Goal: Transaction & Acquisition: Obtain resource

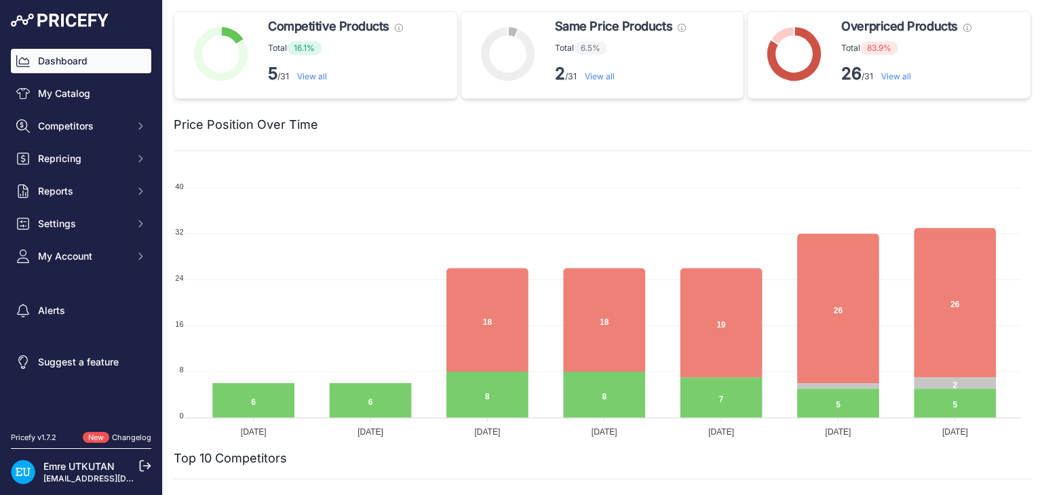
click at [111, 65] on link "Dashboard" at bounding box center [81, 61] width 140 height 24
click at [858, 126] on div at bounding box center [674, 124] width 713 height 19
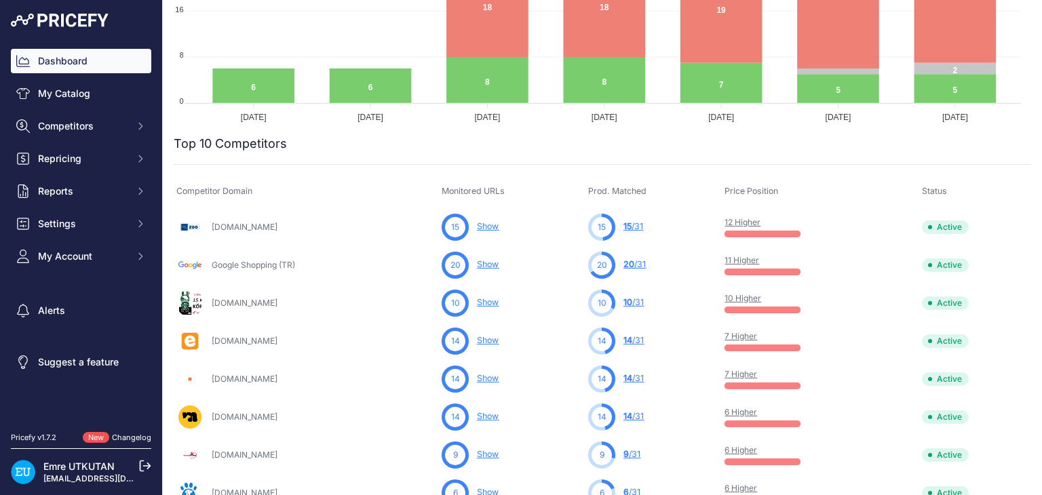
scroll to position [339, 0]
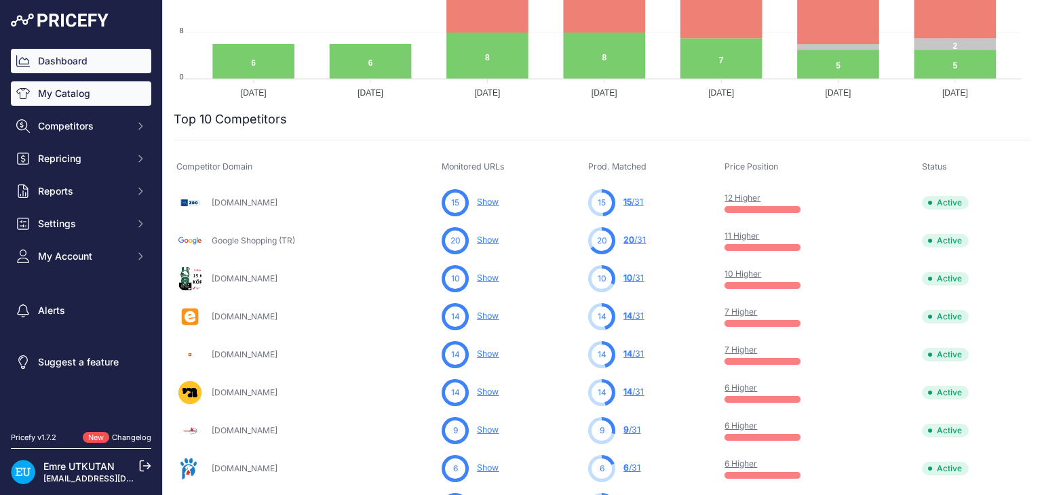
click at [81, 98] on link "My Catalog" at bounding box center [81, 93] width 140 height 24
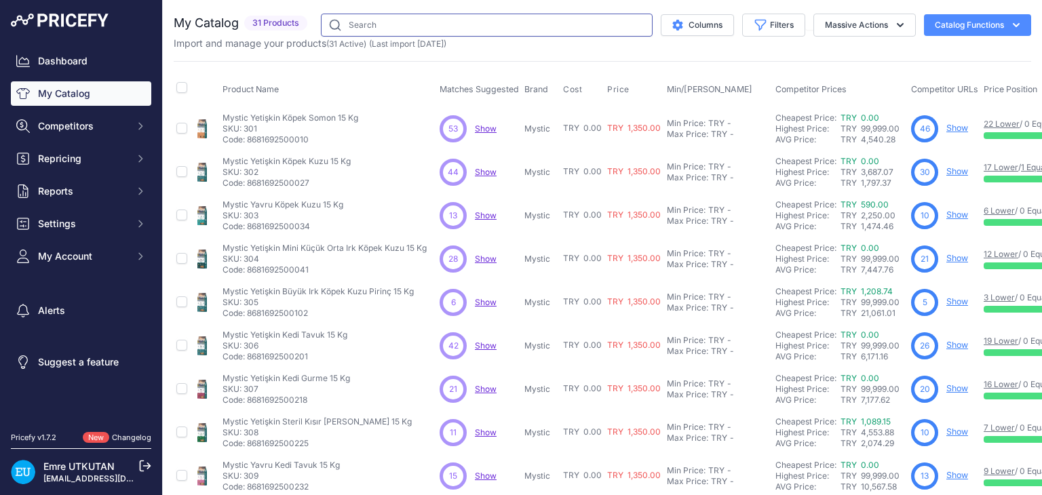
click at [389, 24] on input "text" at bounding box center [487, 25] width 332 height 23
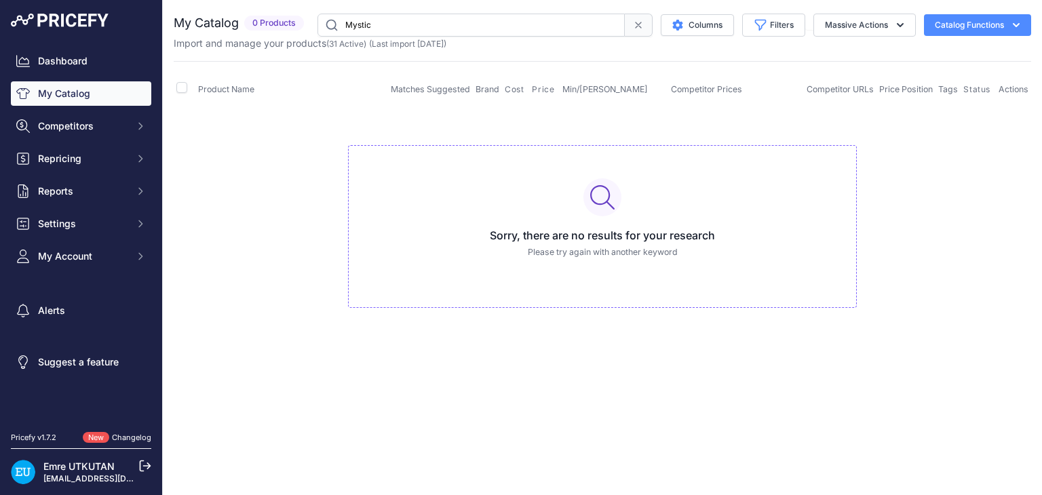
type input "Mystic"
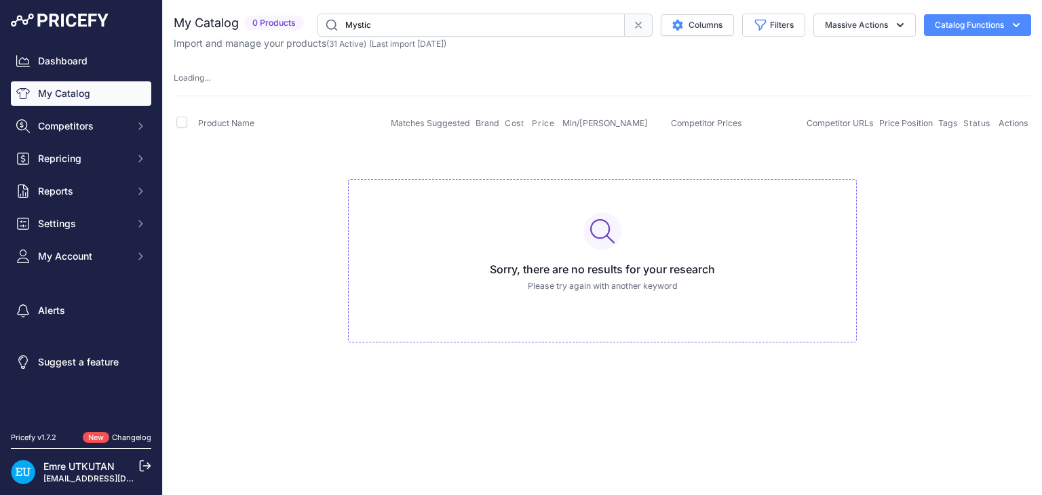
click at [421, 24] on input "Mystic" at bounding box center [471, 25] width 307 height 23
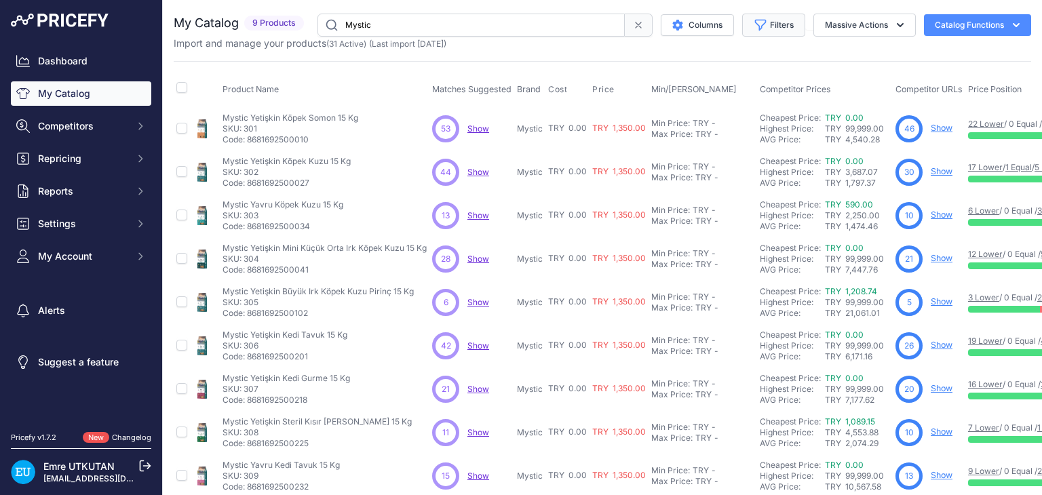
click at [770, 26] on button "Filters" at bounding box center [773, 25] width 63 height 23
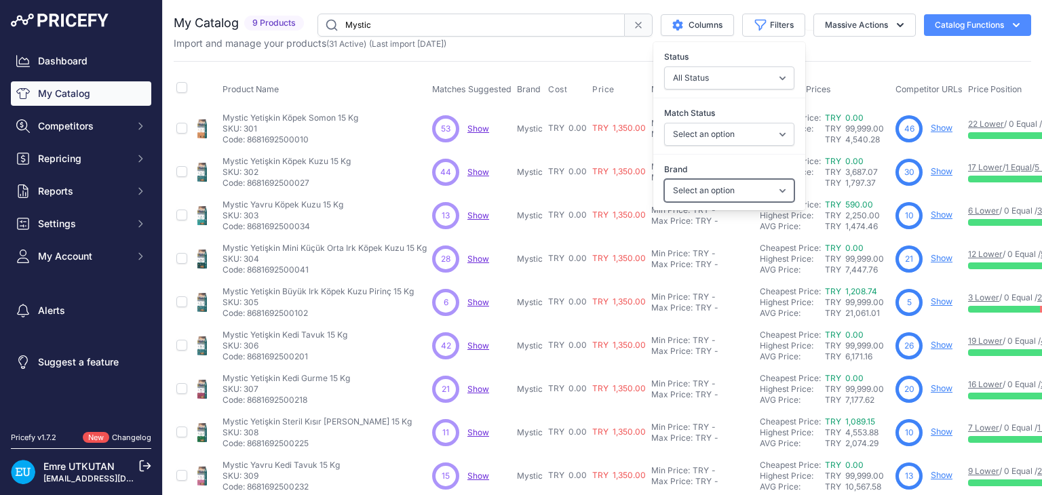
click at [758, 197] on select "Select an option How Meow My Food Mystic Paw Paw" at bounding box center [729, 190] width 130 height 23
select select "Mystic"
click at [664, 179] on select "Select an option How Meow My Food Mystic Paw Paw" at bounding box center [729, 190] width 130 height 23
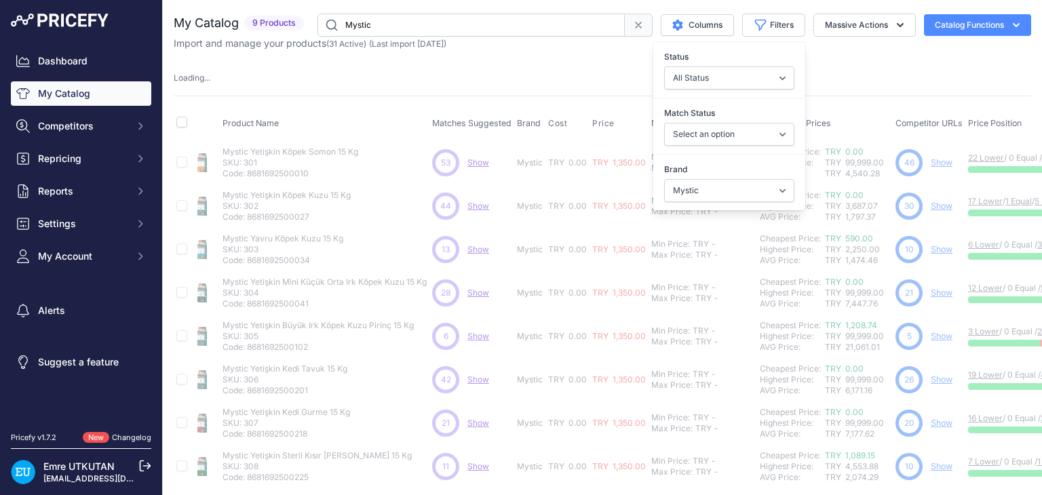
click at [571, 57] on div "My Catalog 9 Products" at bounding box center [603, 273] width 858 height 518
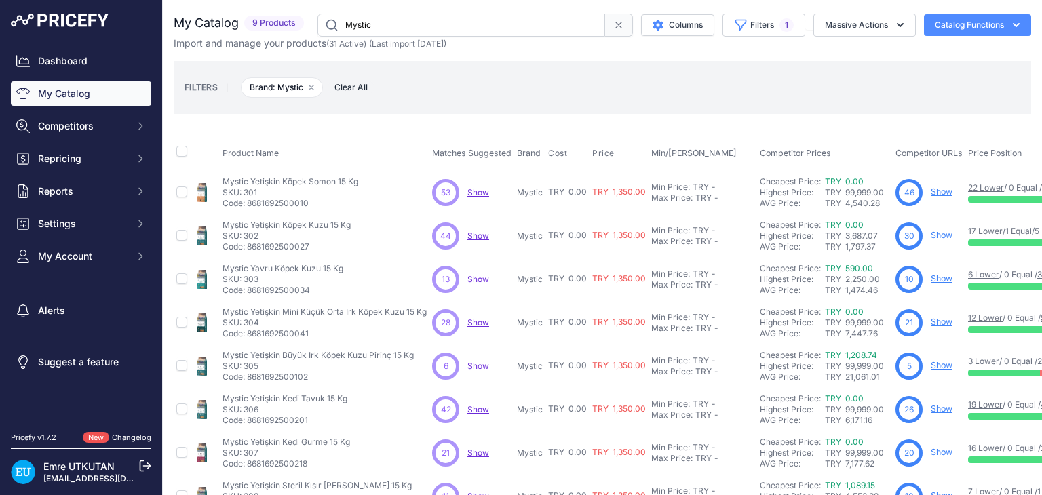
click at [438, 19] on input "Mystic" at bounding box center [462, 25] width 288 height 23
type input "Köpek"
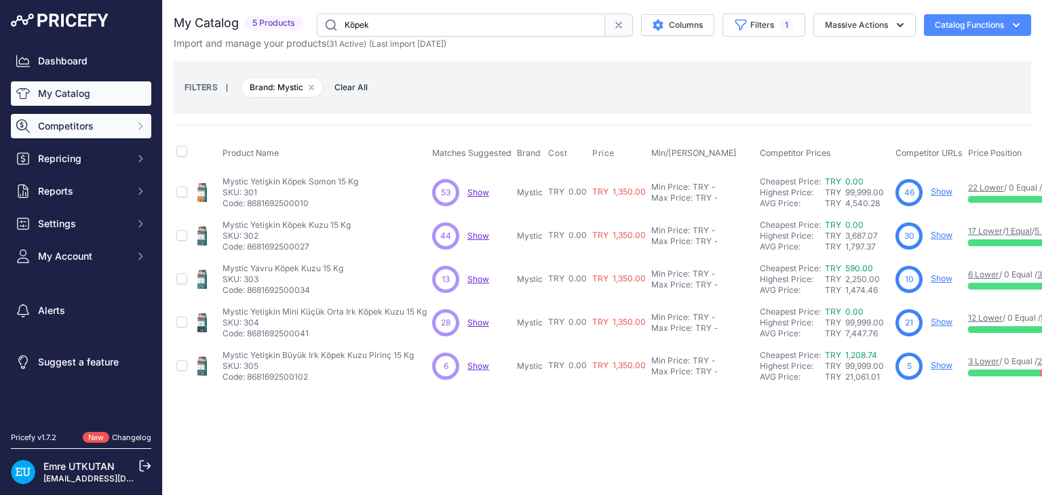
click at [123, 128] on span "Competitors" at bounding box center [82, 126] width 89 height 14
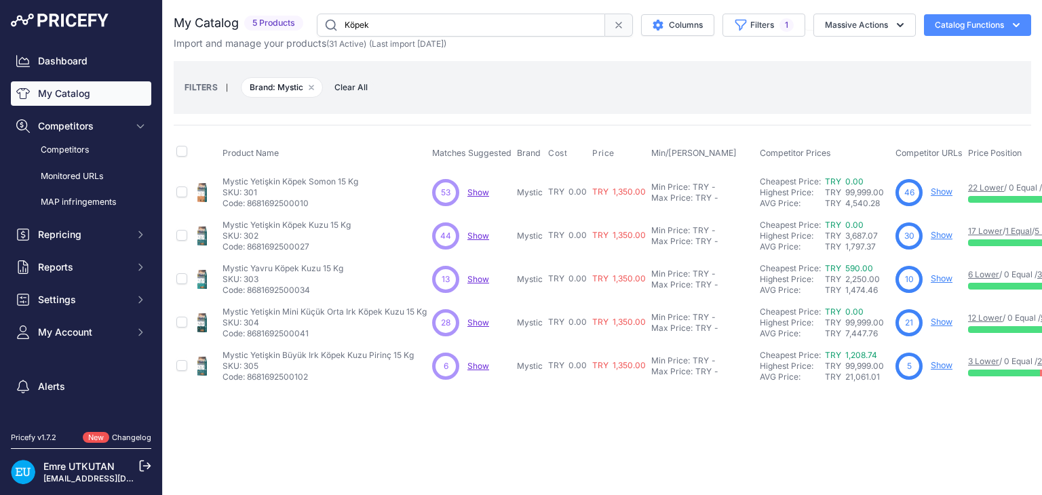
click at [60, 92] on link "My Catalog" at bounding box center [81, 93] width 140 height 24
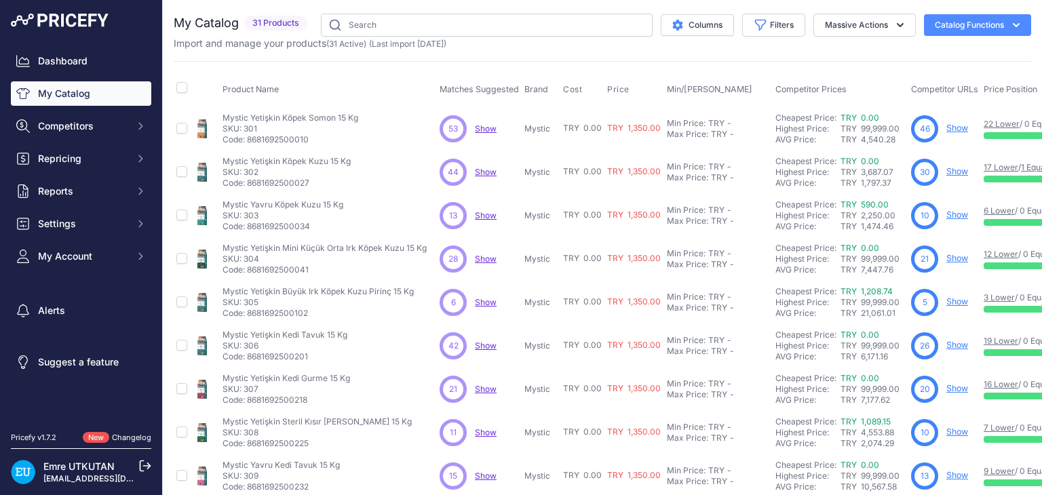
click at [934, 25] on button "Catalog Functions" at bounding box center [977, 25] width 107 height 22
click at [972, 20] on button "Catalog Functions" at bounding box center [977, 25] width 107 height 22
click at [828, 46] on div "Import and manage your products ( 31 Active ) (Last import 4 Days ago)" at bounding box center [603, 44] width 858 height 14
click at [970, 23] on button "Catalog Functions" at bounding box center [977, 25] width 107 height 22
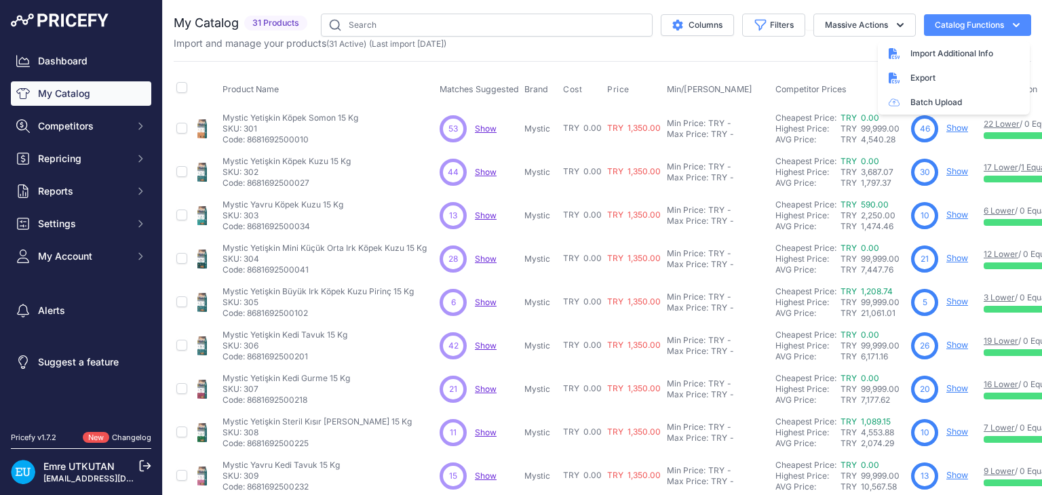
click at [708, 57] on div "My Catalog 31 Products" at bounding box center [603, 408] width 858 height 788
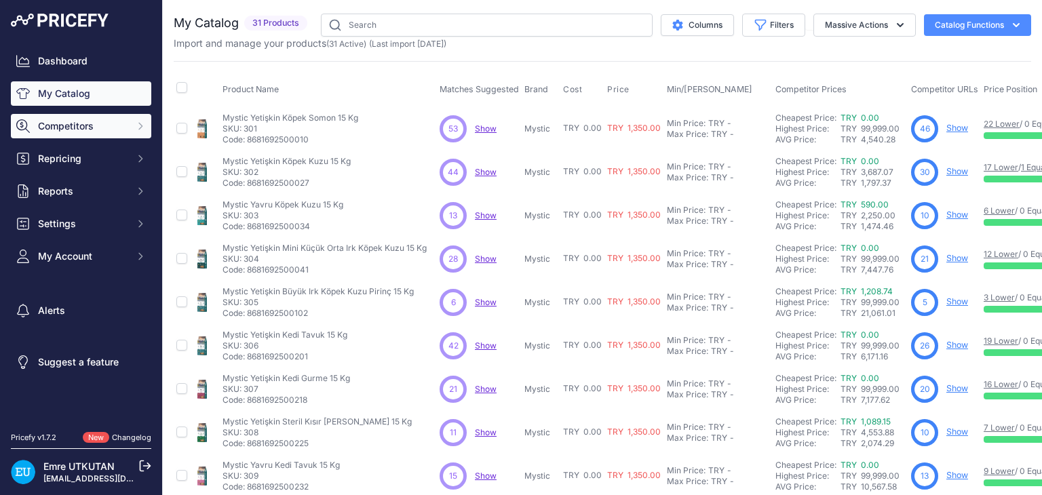
click at [93, 118] on button "Competitors" at bounding box center [81, 126] width 140 height 24
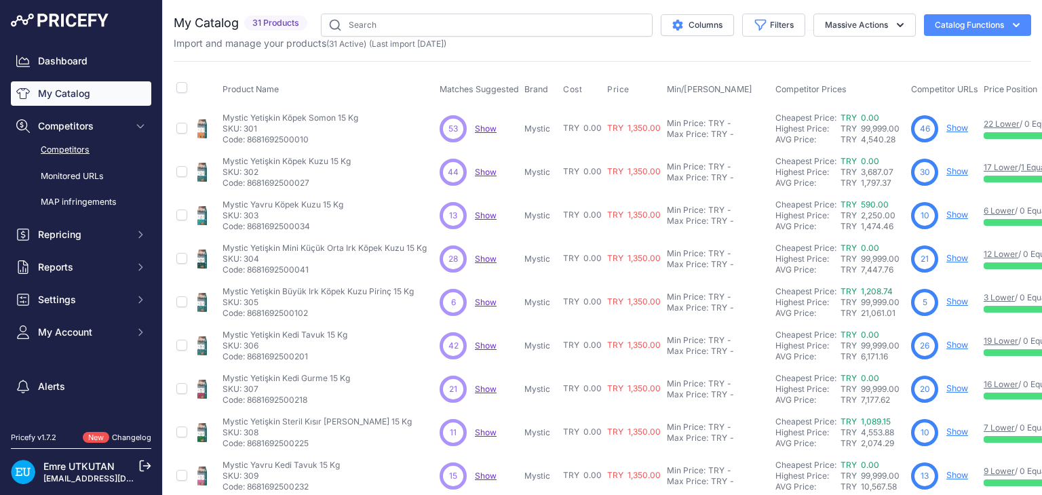
click at [88, 147] on link "Competitors" at bounding box center [81, 150] width 140 height 24
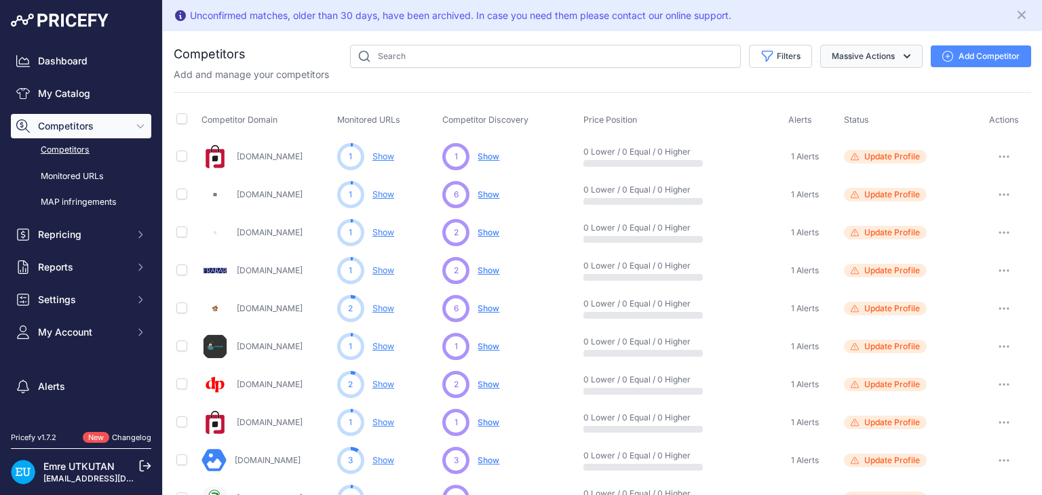
click at [862, 65] on button "Massive Actions" at bounding box center [871, 56] width 102 height 23
click at [75, 265] on span "Reports" at bounding box center [82, 268] width 89 height 14
click at [71, 290] on link "My Reports" at bounding box center [81, 292] width 140 height 24
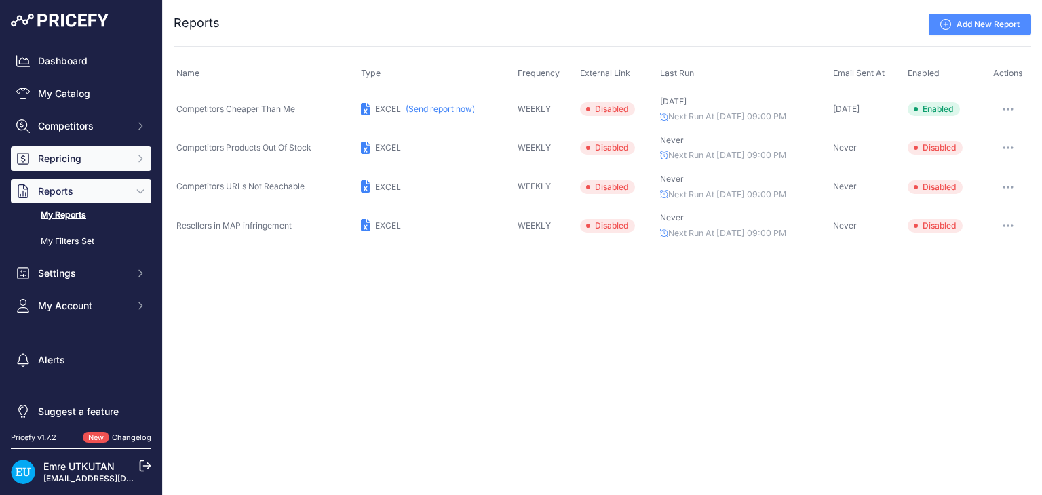
click at [81, 159] on span "Repricing" at bounding box center [82, 159] width 89 height 14
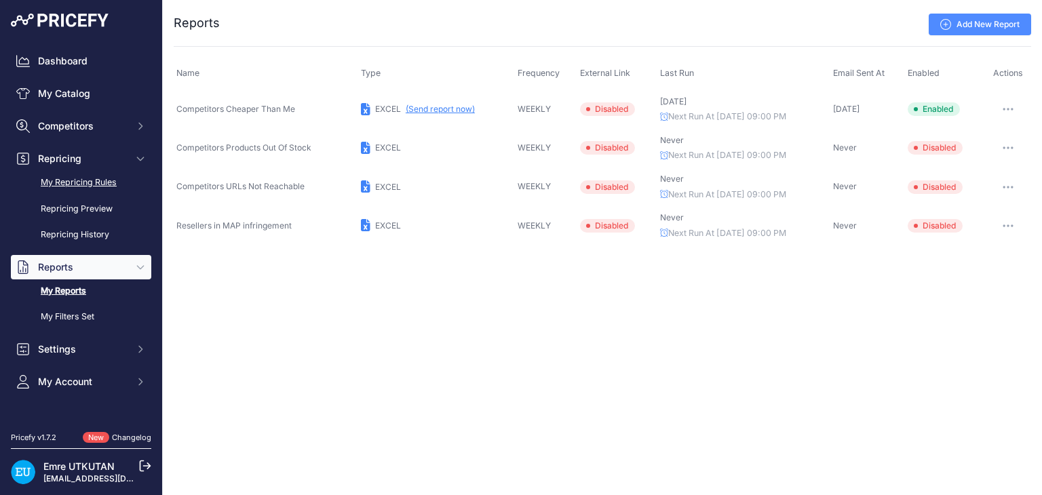
click at [75, 180] on link "My Repricing Rules" at bounding box center [81, 183] width 140 height 24
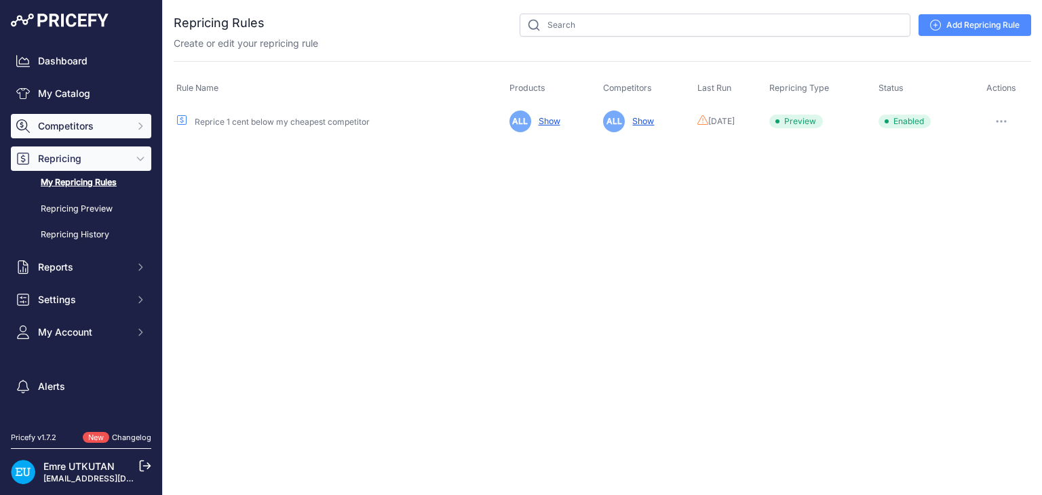
click at [88, 128] on span "Competitors" at bounding box center [82, 126] width 89 height 14
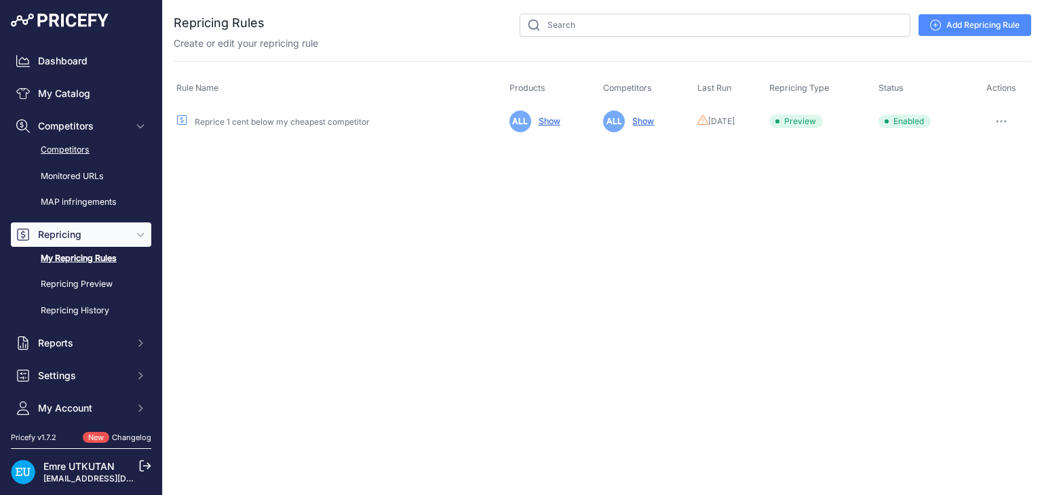
click at [77, 147] on link "Competitors" at bounding box center [81, 150] width 140 height 24
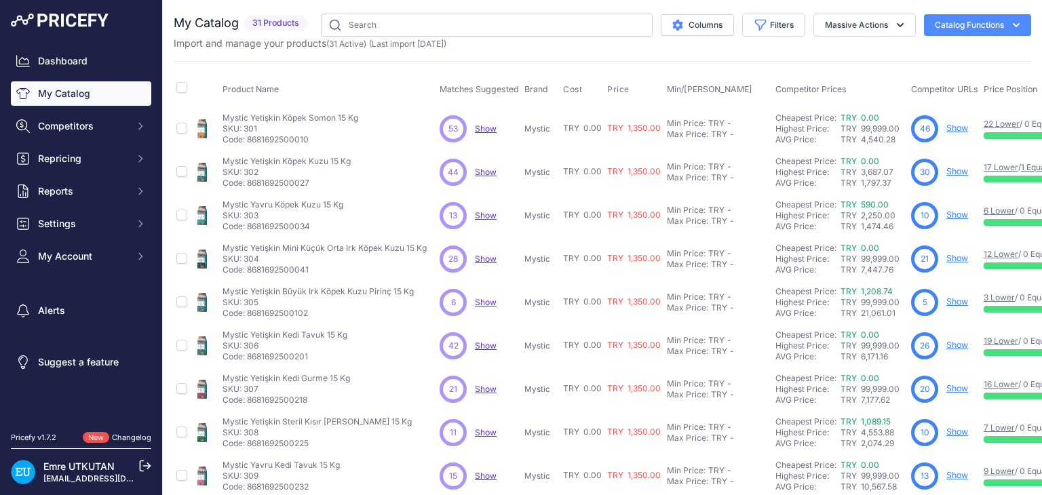
click at [971, 22] on button "Catalog Functions" at bounding box center [977, 25] width 107 height 22
click at [851, 22] on button "Massive Actions" at bounding box center [864, 25] width 102 height 23
click at [731, 44] on div "Import and manage your products ( 31 Active ) (Last import 4 Days ago)" at bounding box center [603, 44] width 858 height 14
click at [66, 123] on span "Competitors" at bounding box center [82, 126] width 89 height 14
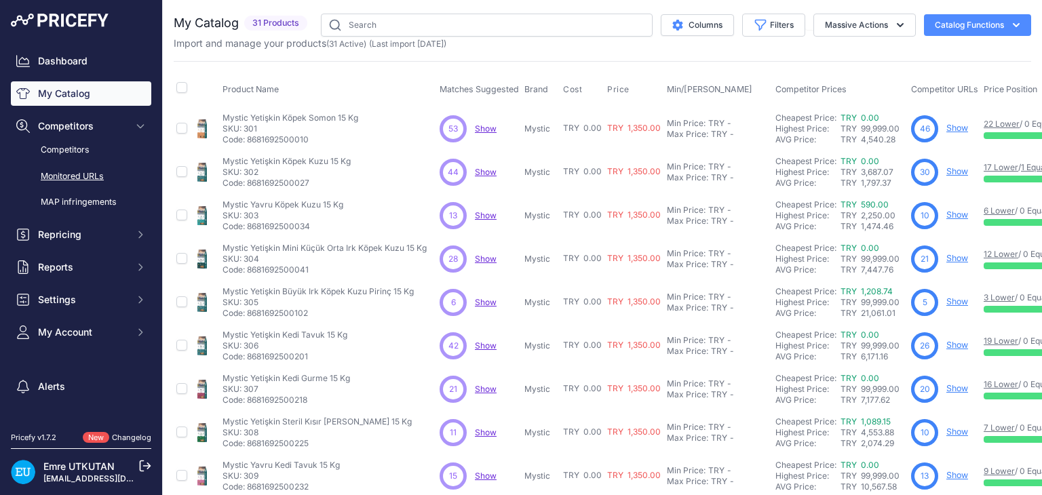
click at [88, 174] on link "Monitored URLs" at bounding box center [81, 177] width 140 height 24
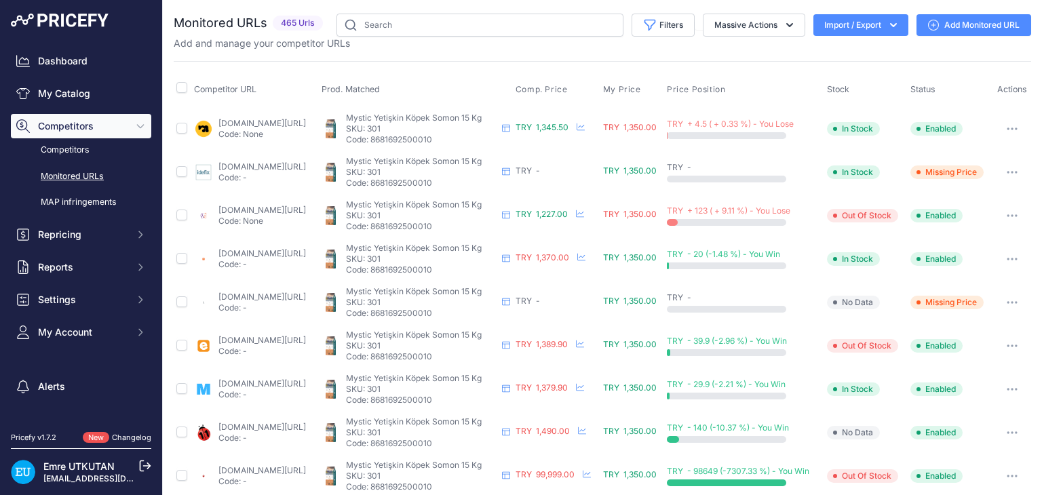
click at [868, 26] on button "Import / Export" at bounding box center [860, 25] width 95 height 22
click at [868, 22] on button "Import / Export" at bounding box center [860, 25] width 95 height 22
click at [862, 20] on button "Import / Export" at bounding box center [860, 25] width 95 height 22
click at [841, 34] on button "Import / Export" at bounding box center [860, 25] width 95 height 22
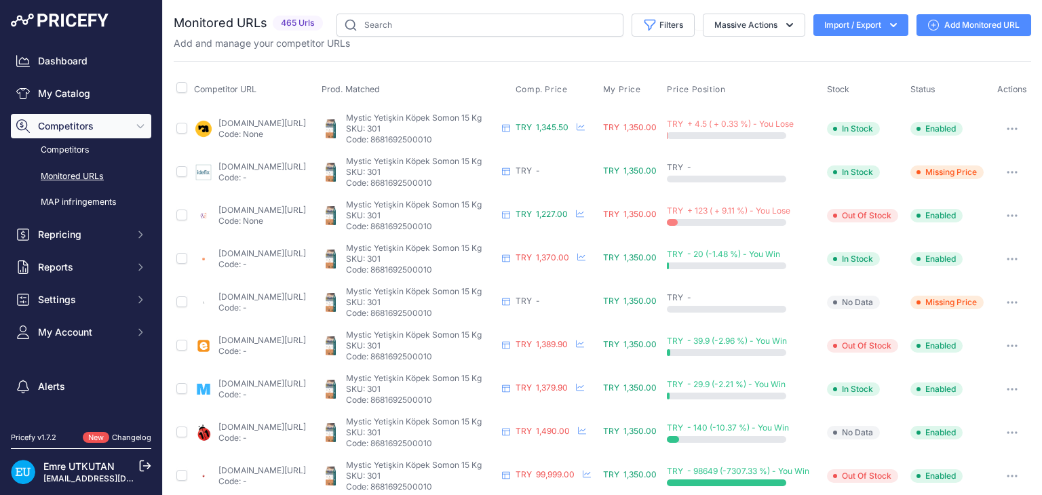
click at [844, 28] on button "Import / Export" at bounding box center [860, 25] width 95 height 22
click at [863, 24] on button "Import / Export" at bounding box center [860, 25] width 95 height 22
click at [840, 36] on div "Monitored URLs 465 Urls" at bounding box center [603, 32] width 858 height 37
click at [849, 26] on button "Import / Export" at bounding box center [860, 25] width 95 height 22
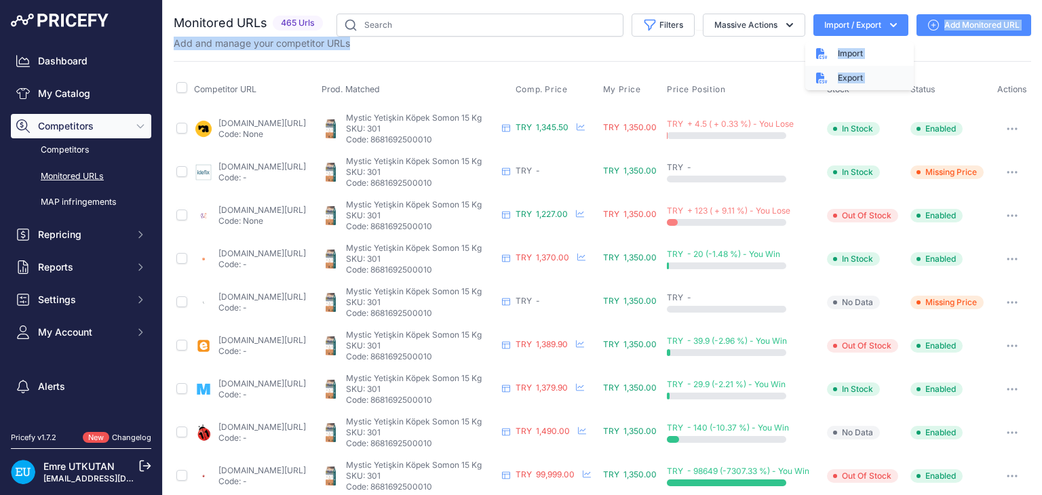
click at [840, 77] on div "Export" at bounding box center [859, 78] width 109 height 24
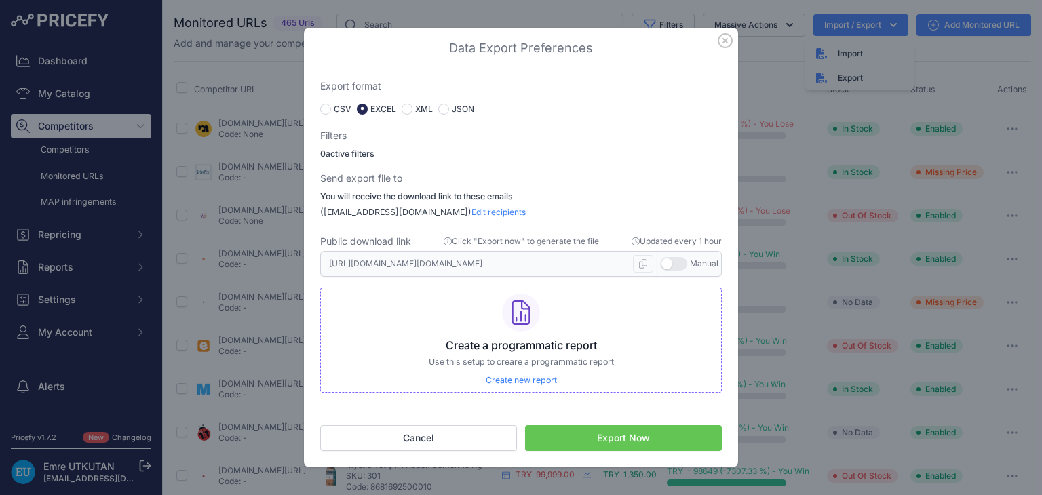
click at [607, 448] on button "Export Now" at bounding box center [623, 438] width 197 height 26
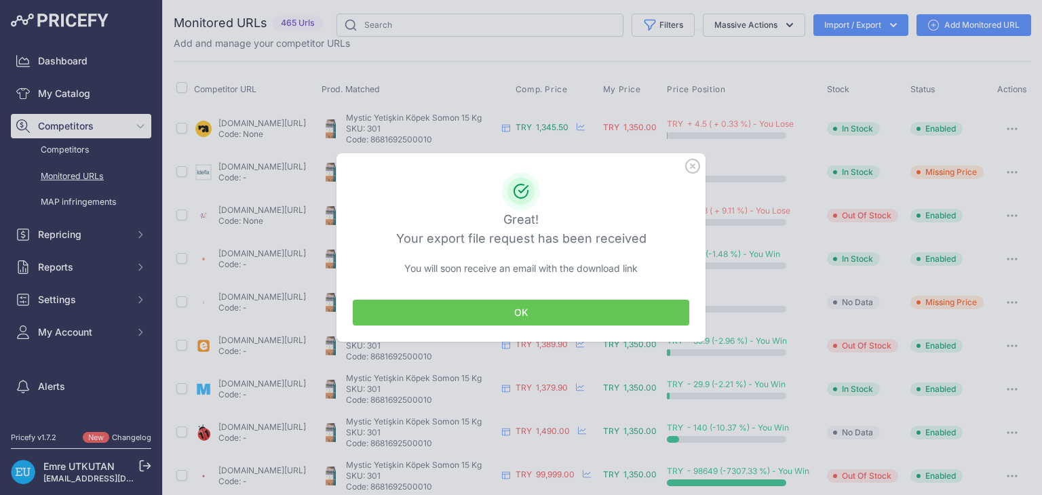
click at [582, 309] on button "OK" at bounding box center [521, 313] width 337 height 26
